Goal: Obtain resource: Download file/media

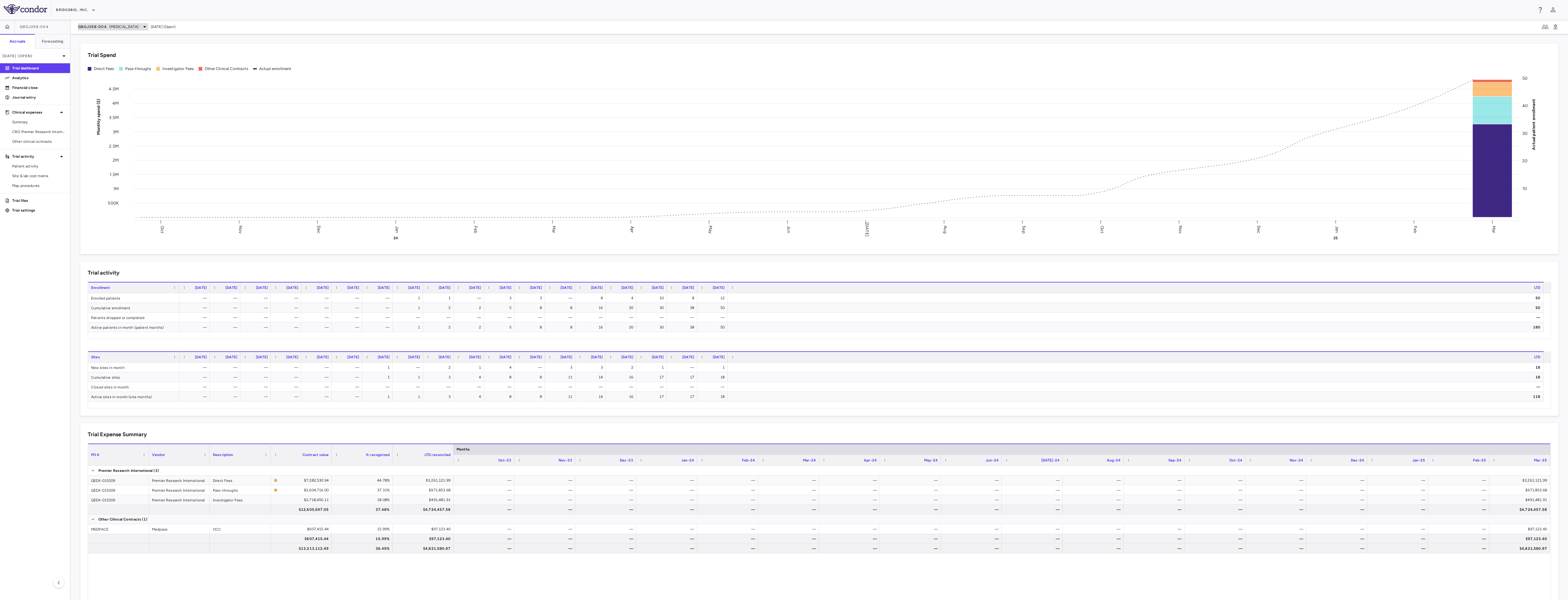
click at [136, 25] on span "[MEDICAL_DATA]" at bounding box center [124, 27] width 29 height 5
click at [110, 78] on p "PROPEL" at bounding box center [129, 81] width 80 height 5
click at [105, 68] on p "ML Bio" at bounding box center [129, 68] width 80 height 5
click at [113, 94] on span "Phase 3" at bounding box center [119, 96] width 60 height 5
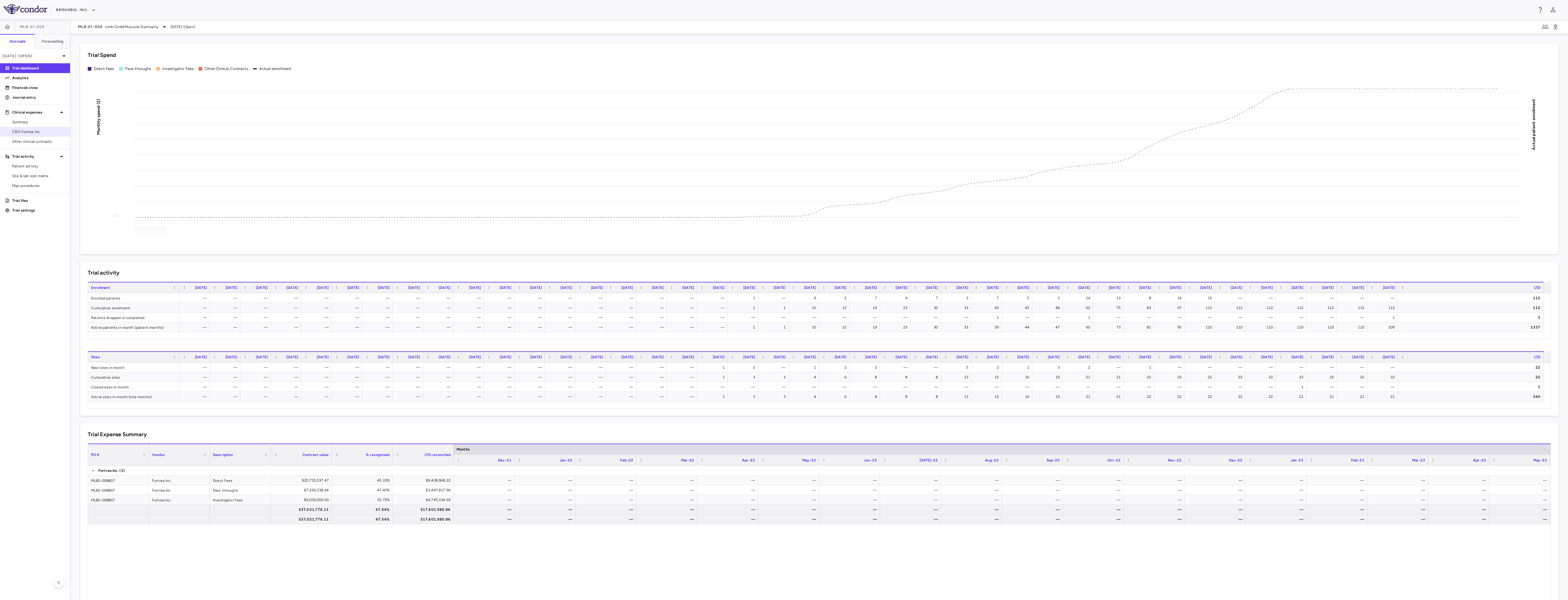
click at [34, 130] on span "CRO Fortrea Inc." at bounding box center [38, 131] width 53 height 5
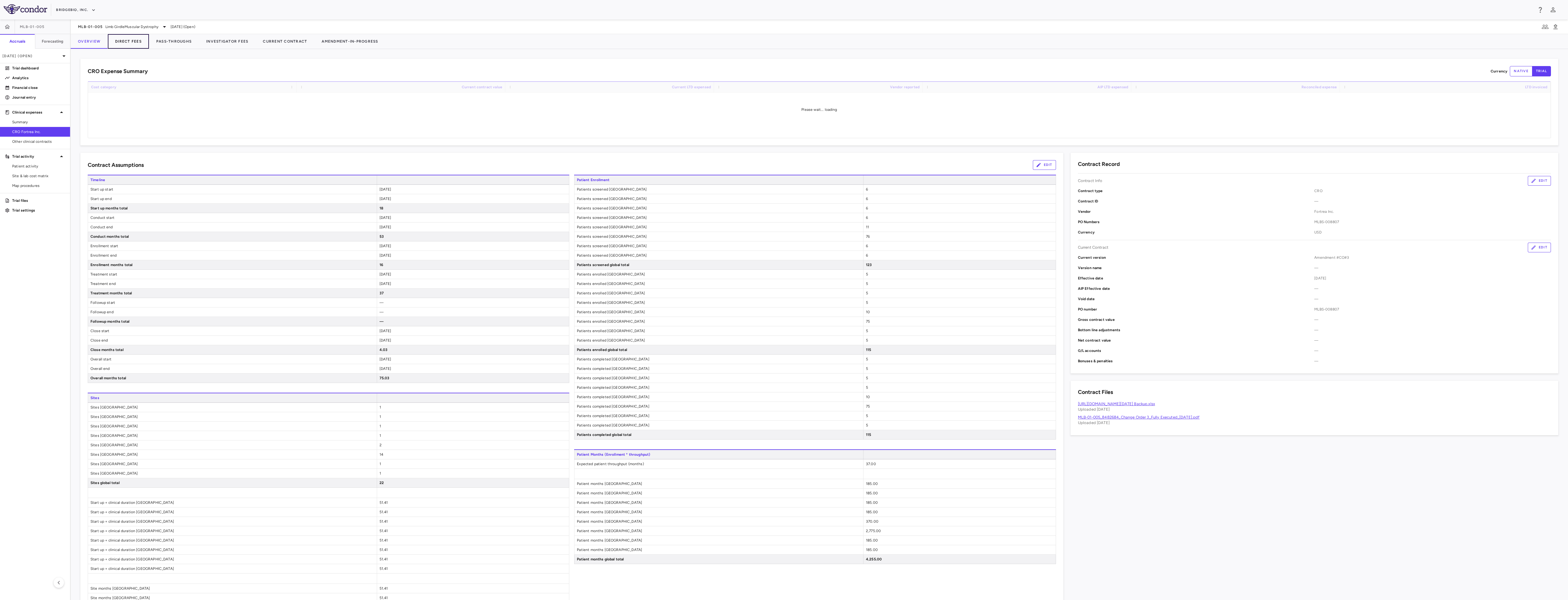
click at [122, 44] on button "Direct Fees" at bounding box center [128, 41] width 41 height 15
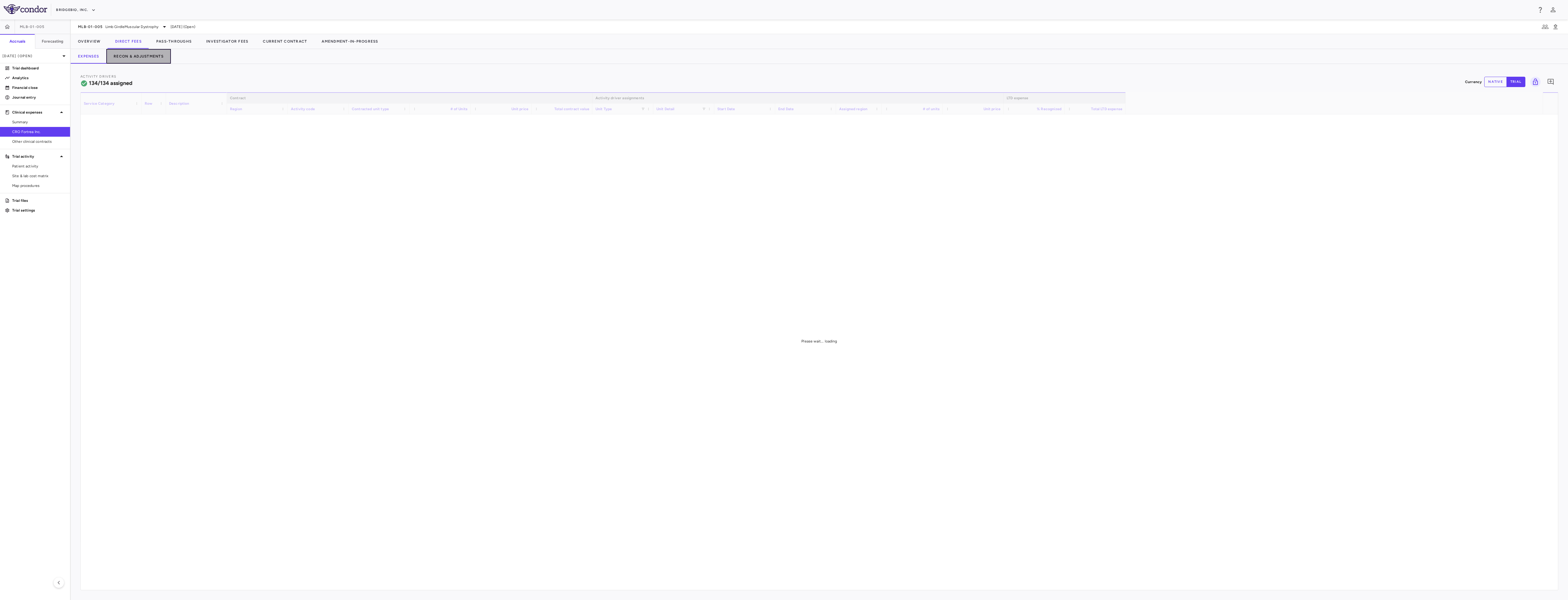
drag, startPoint x: 145, startPoint y: 57, endPoint x: 151, endPoint y: 60, distance: 6.7
click at [145, 56] on button "Recon & Adjustments" at bounding box center [139, 57] width 65 height 15
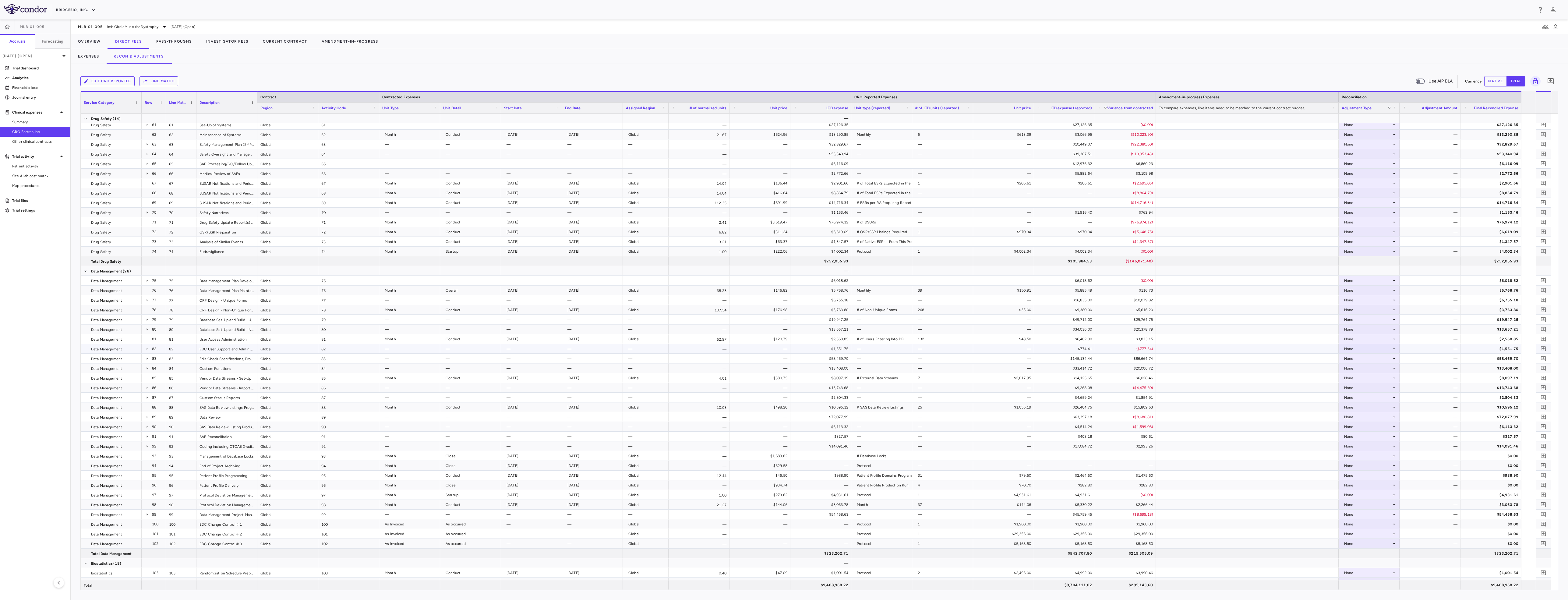
click at [1384, 350] on div "None" at bounding box center [1368, 349] width 47 height 10
click at [1391, 350] on icon at bounding box center [1394, 349] width 5 height 5
click at [1393, 358] on icon at bounding box center [1394, 358] width 5 height 5
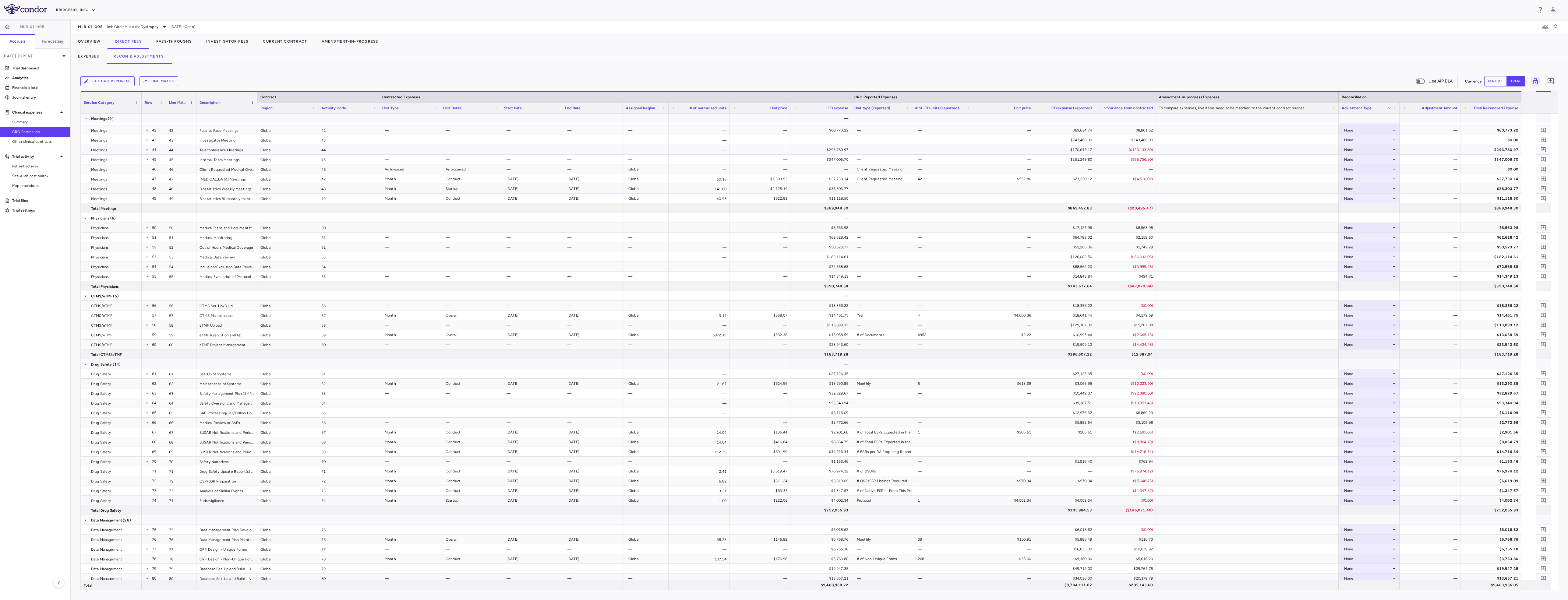
scroll to position [528, 0]
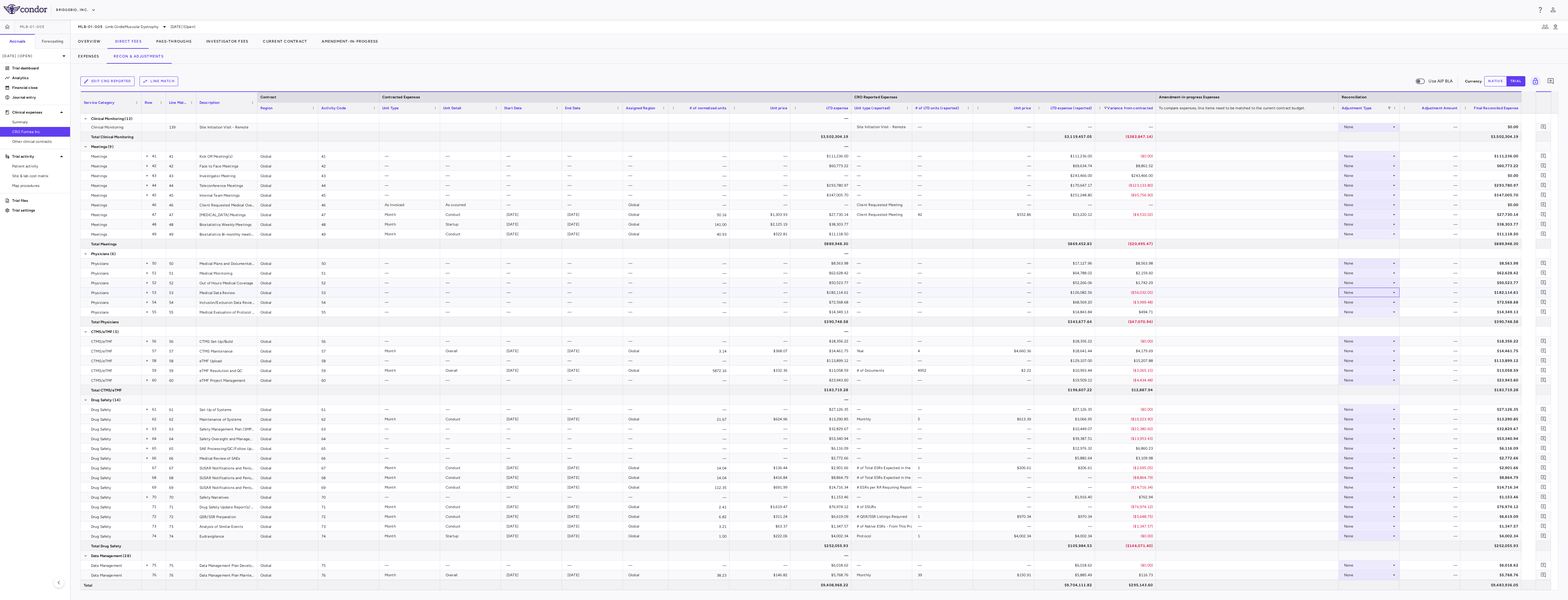
click at [1377, 291] on div "None" at bounding box center [1368, 293] width 47 height 10
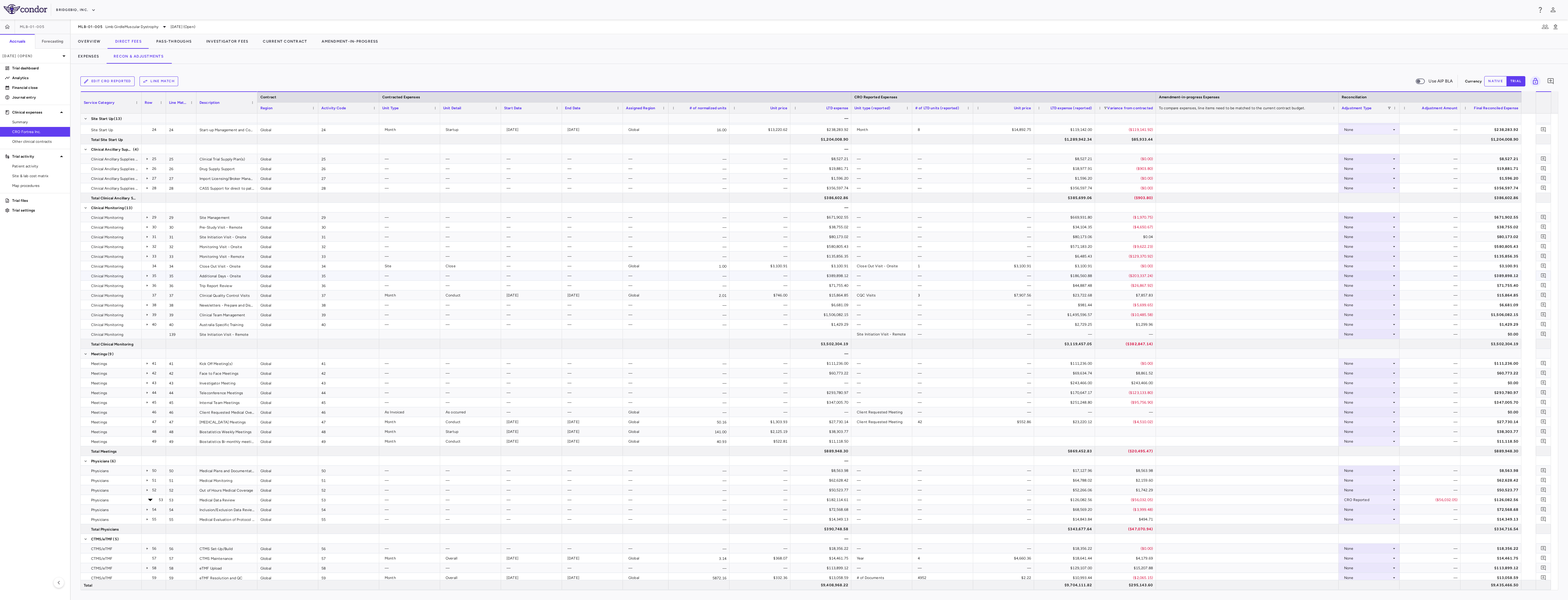
click at [1385, 275] on div "None" at bounding box center [1368, 276] width 47 height 10
click at [1381, 242] on div "None" at bounding box center [1368, 246] width 47 height 10
click at [1384, 268] on div "None" at bounding box center [1368, 266] width 47 height 10
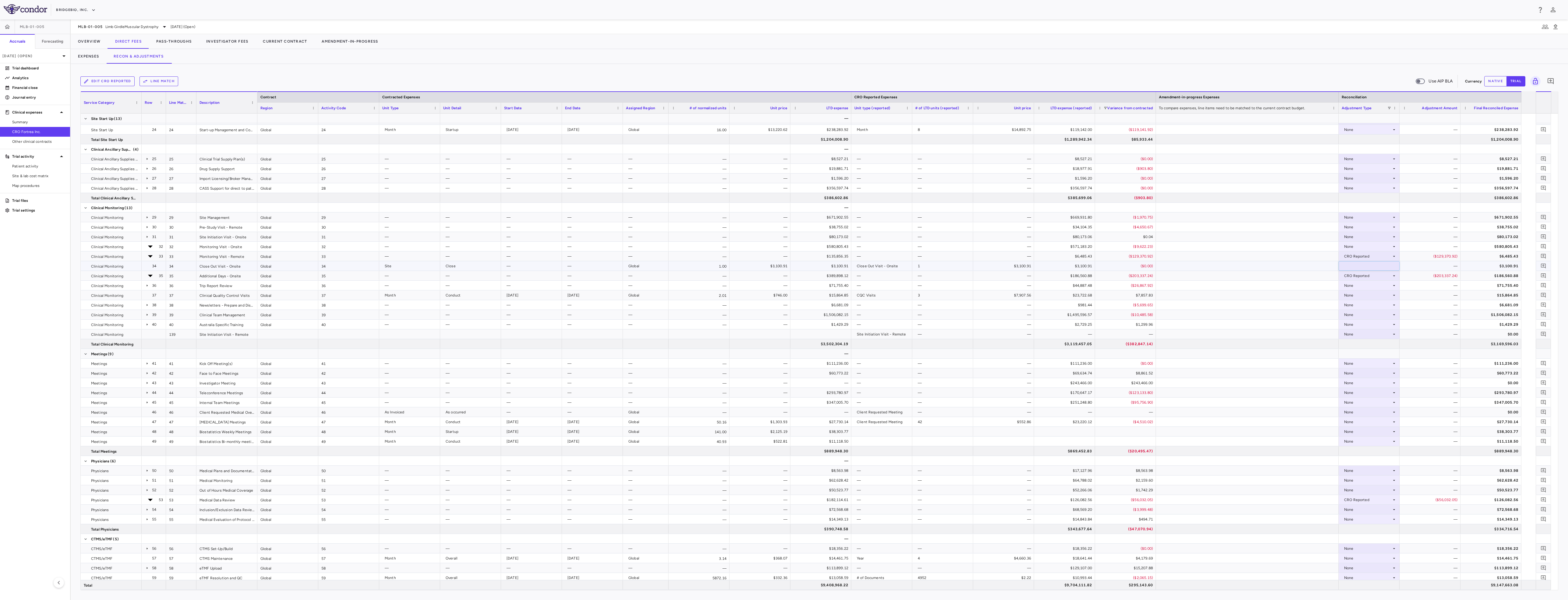
click at [1567, 248] on div at bounding box center [784, 300] width 1568 height 600
click at [1387, 247] on div "None" at bounding box center [1368, 246] width 47 height 10
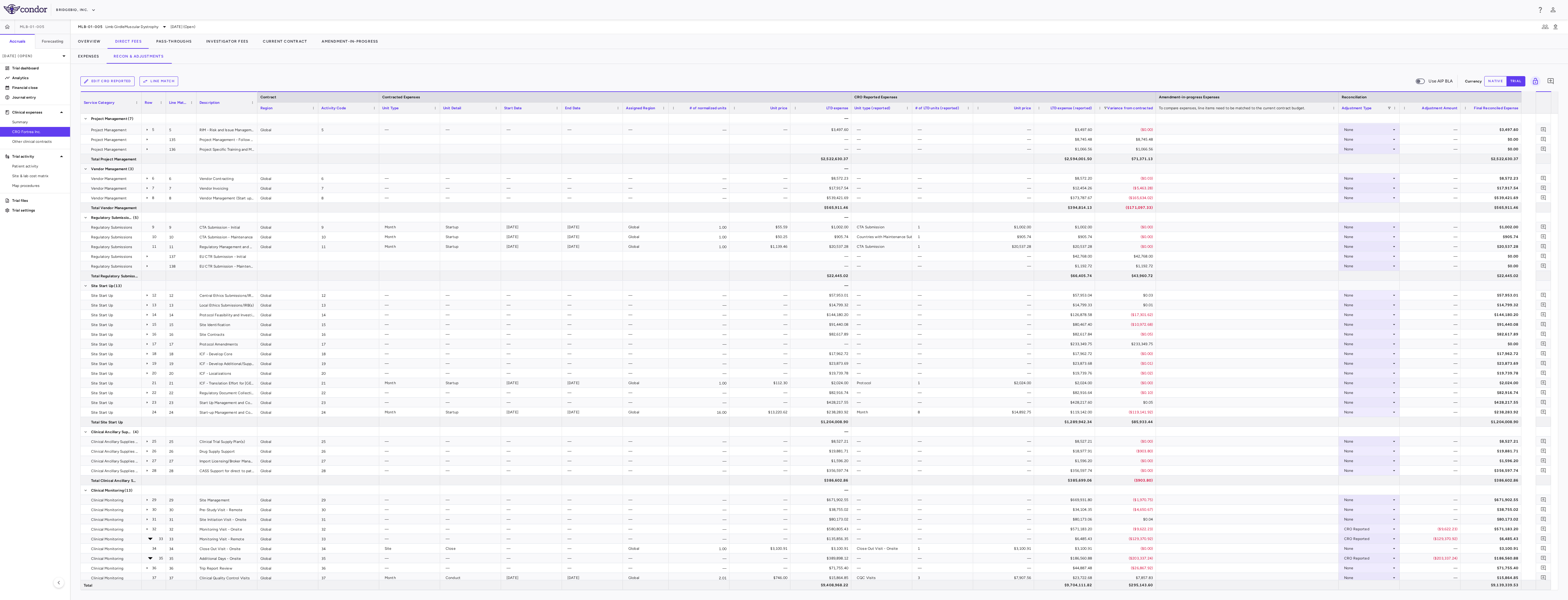
scroll to position [0, 0]
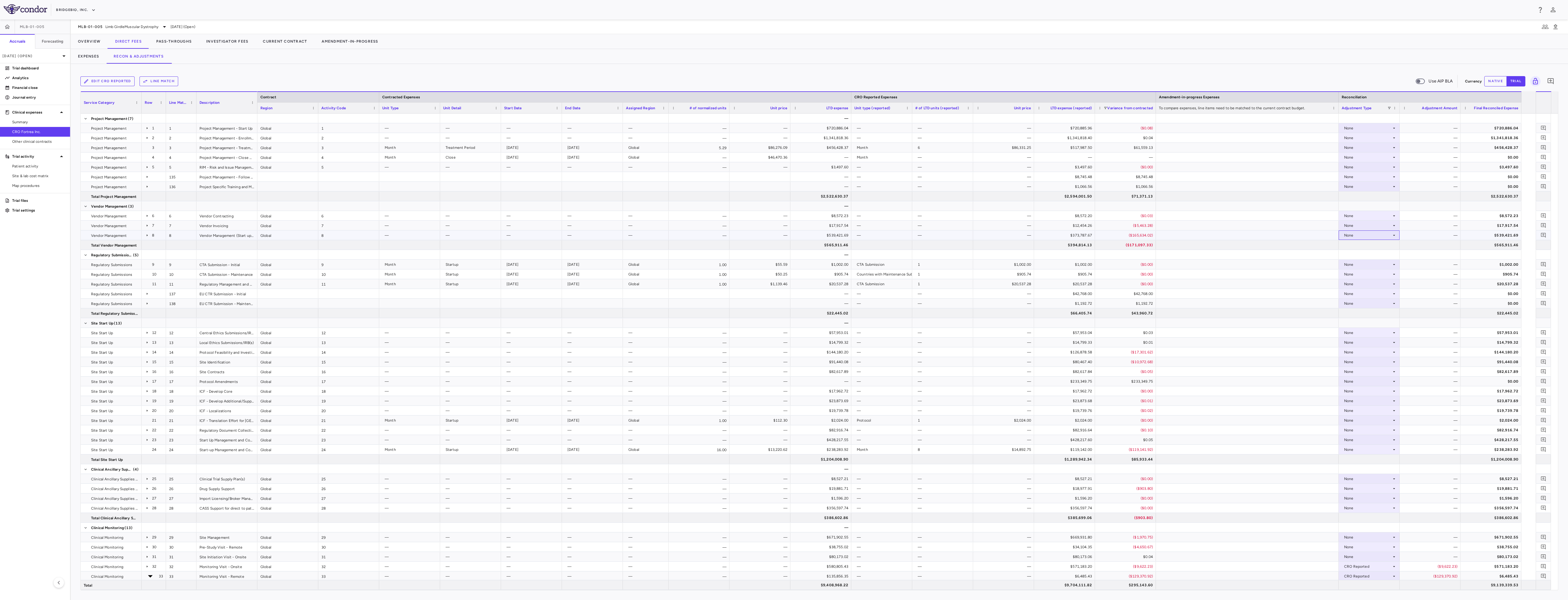
click at [1384, 237] on div "None" at bounding box center [1368, 235] width 47 height 10
click at [1387, 151] on div "None" at bounding box center [1368, 148] width 47 height 10
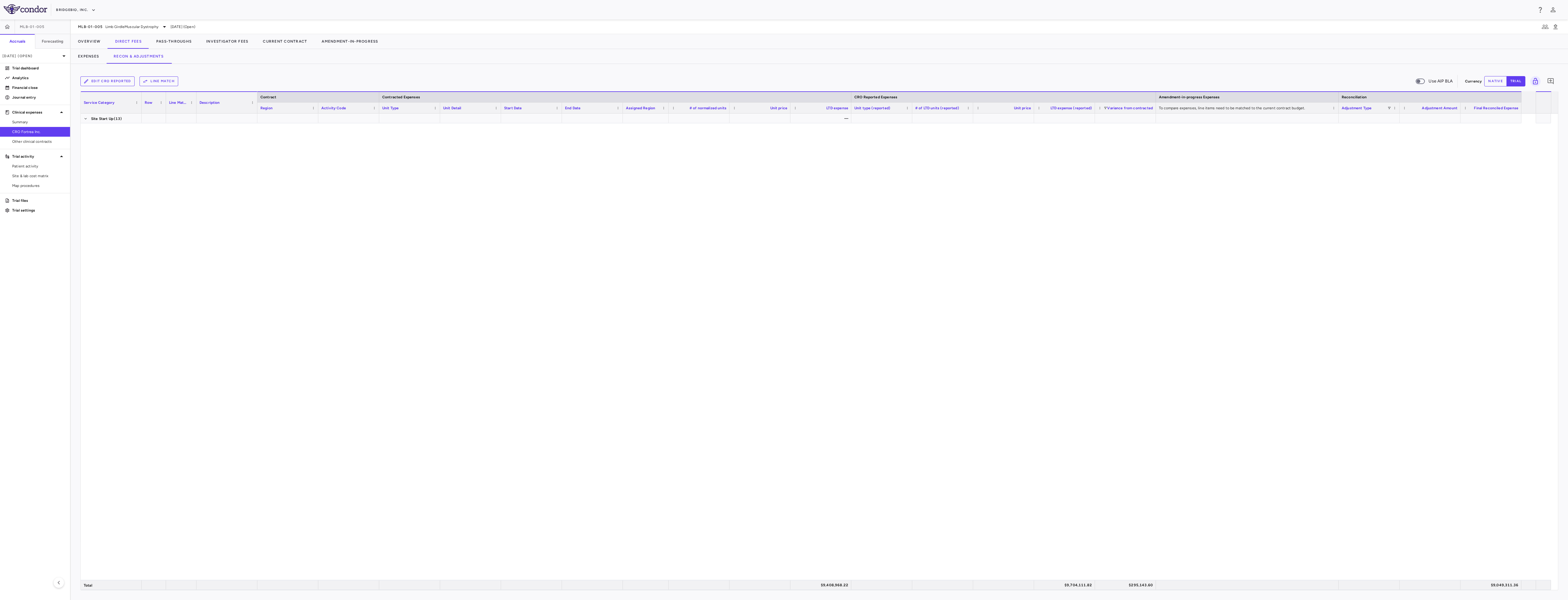
scroll to position [82, 0]
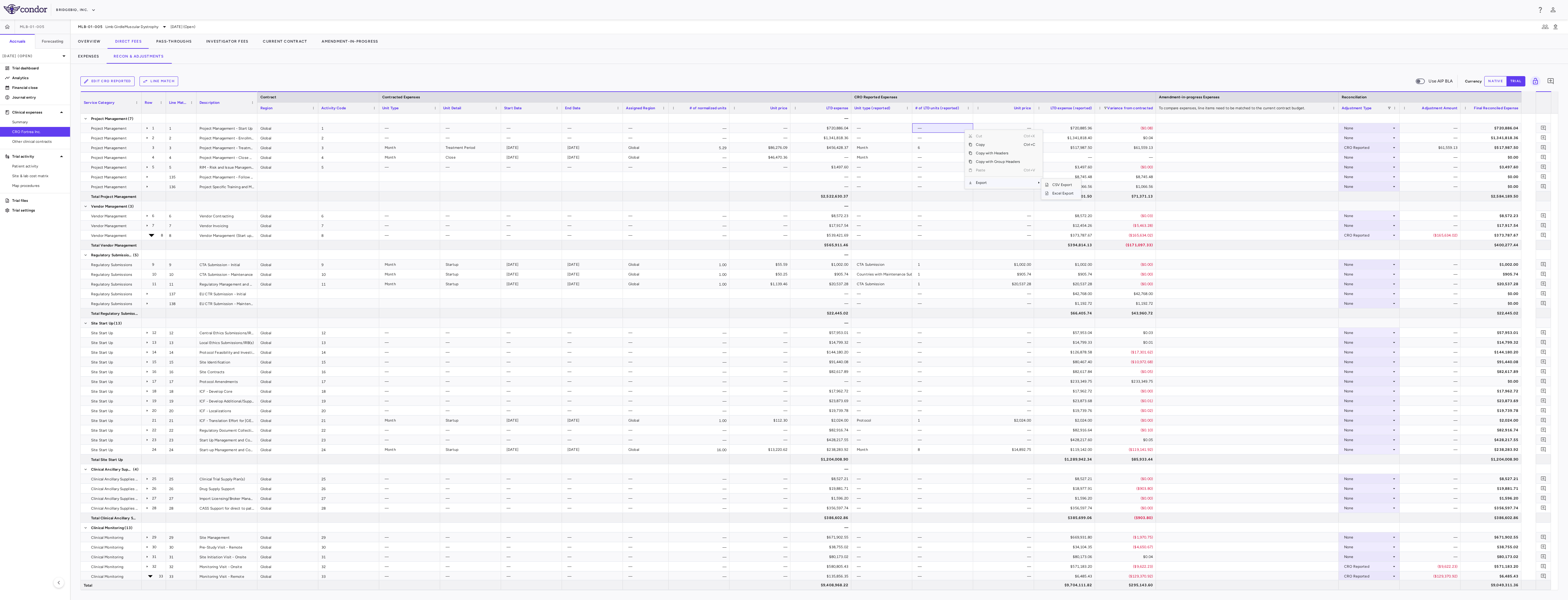
click at [1063, 194] on span "Excel Export" at bounding box center [1063, 194] width 29 height 9
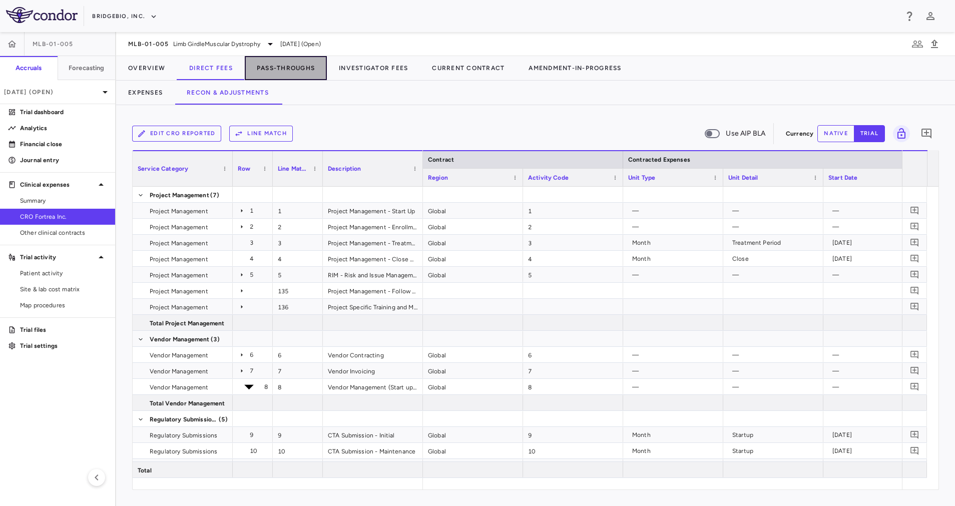
click at [261, 68] on button "Pass-Throughs" at bounding box center [286, 68] width 82 height 24
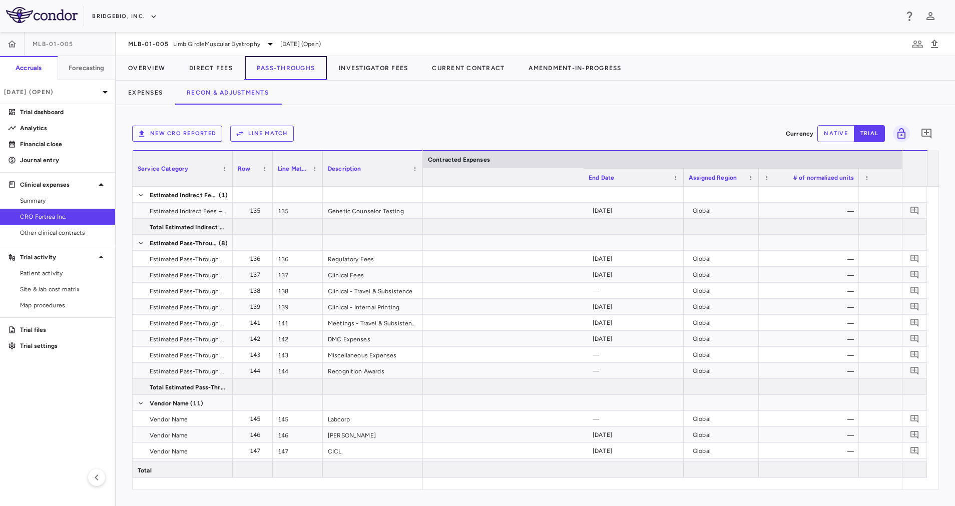
scroll to position [0, 1598]
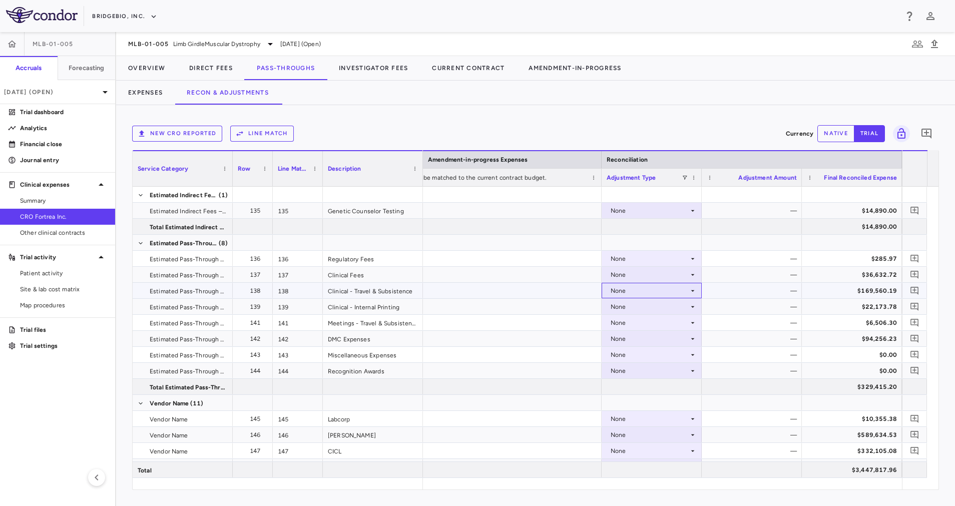
click at [685, 288] on div "None" at bounding box center [649, 291] width 78 height 16
click at [685, 434] on div "None" at bounding box center [649, 435] width 78 height 16
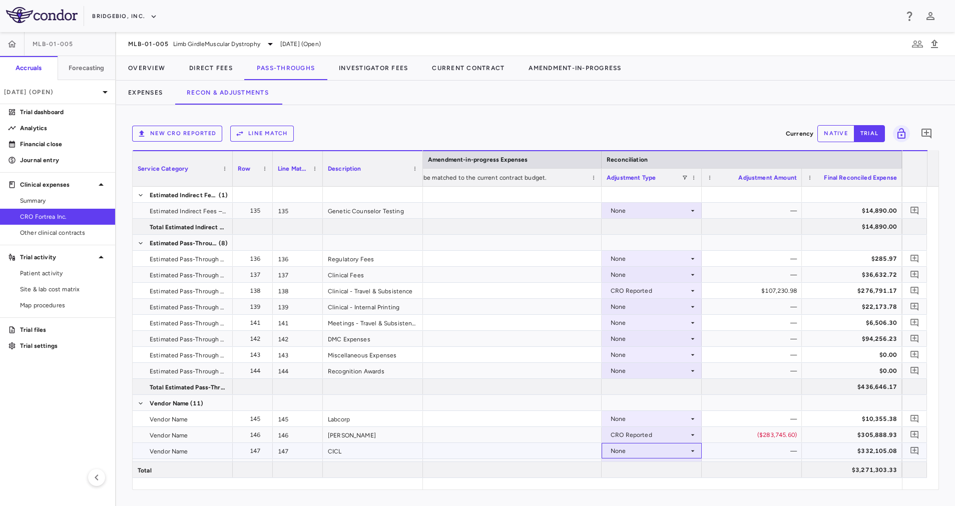
click at [682, 454] on div "None" at bounding box center [649, 451] width 78 height 16
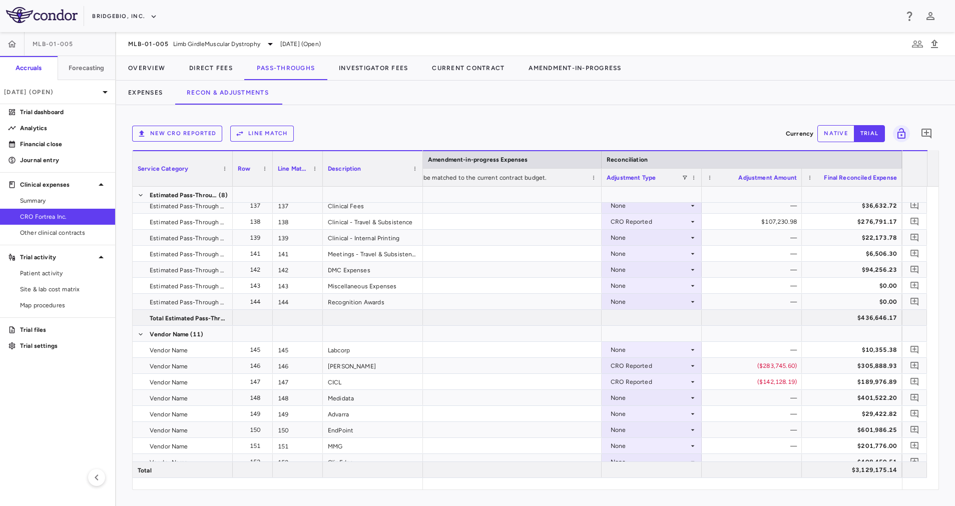
scroll to position [90, 0]
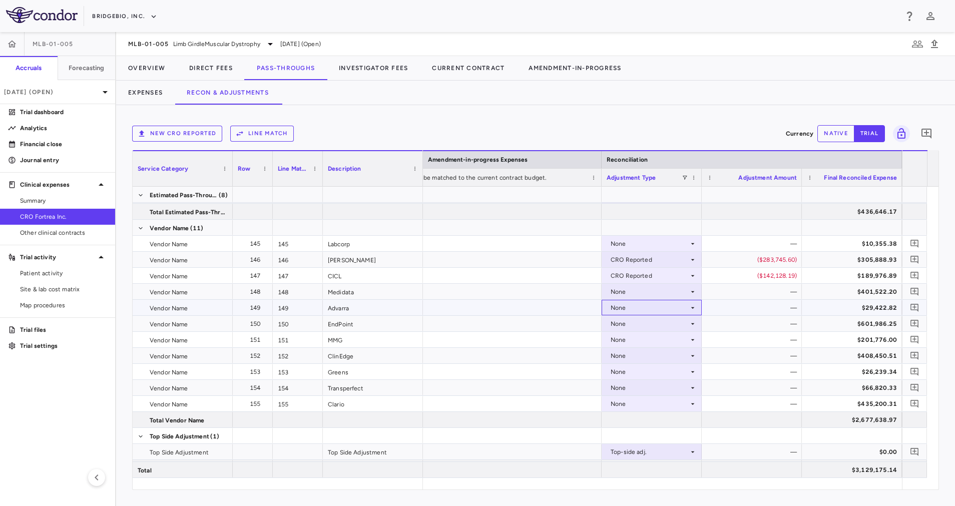
click at [680, 308] on div "None" at bounding box center [649, 308] width 78 height 16
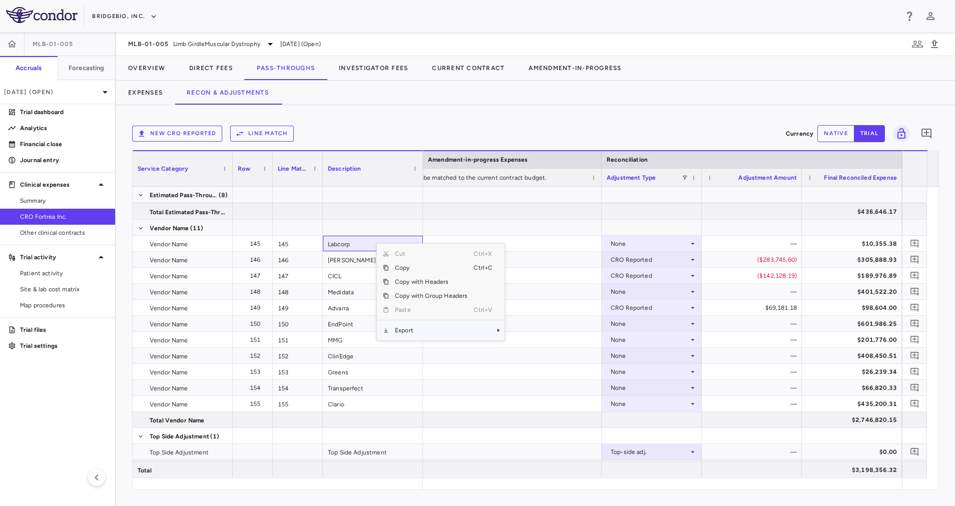
click at [435, 326] on span "Export" at bounding box center [431, 330] width 85 height 14
click at [523, 344] on span "Excel Export" at bounding box center [537, 348] width 47 height 14
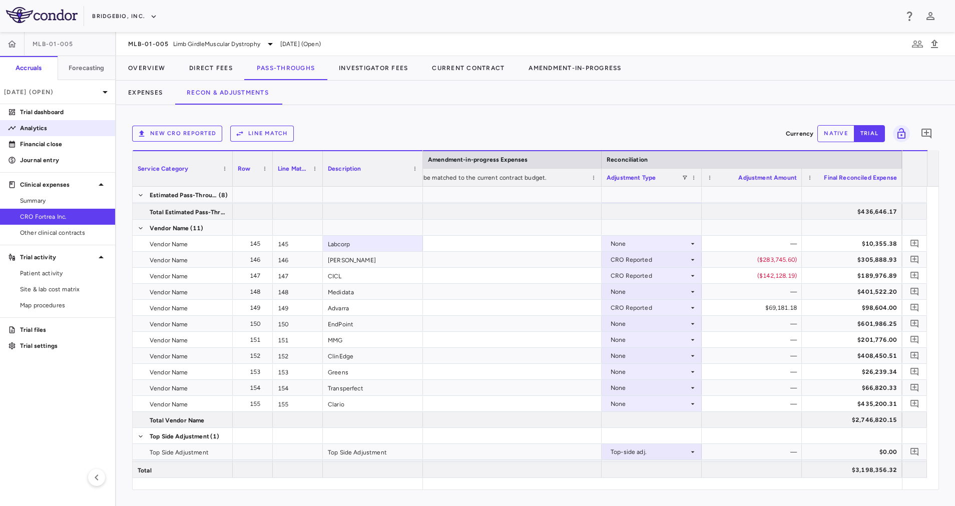
click at [39, 134] on link "Analytics" at bounding box center [57, 128] width 115 height 15
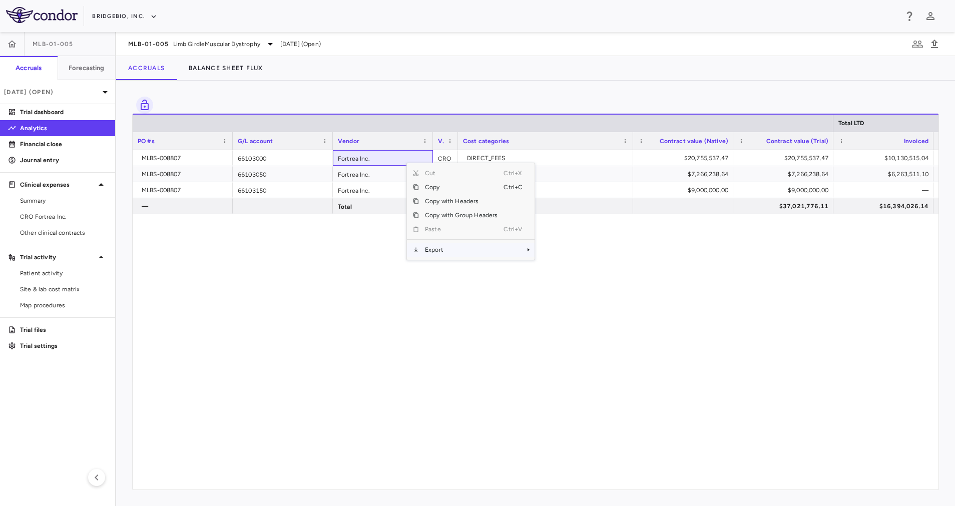
click at [454, 248] on span "Export" at bounding box center [461, 250] width 85 height 14
click at [579, 268] on span "Excel Export" at bounding box center [567, 267] width 47 height 14
